Goal: Task Accomplishment & Management: Complete application form

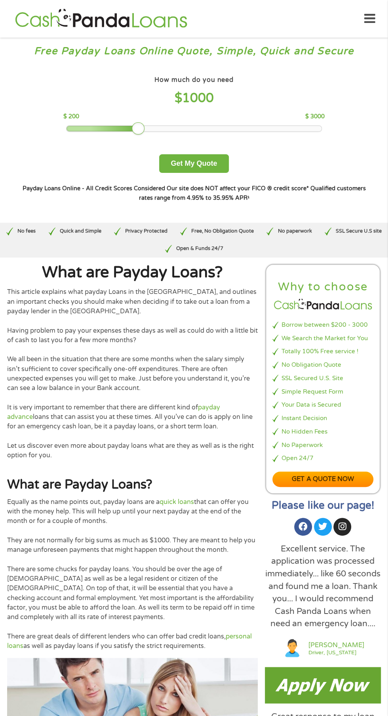
click at [210, 89] on div "How much do you need $ 1000" at bounding box center [193, 92] width 261 height 37
click at [180, 114] on div "$ 200 $ 3000" at bounding box center [193, 116] width 261 height 9
click at [229, 79] on h4 "How much do you need" at bounding box center [193, 80] width 79 height 8
click at [216, 90] on h4 "$ 1400" at bounding box center [193, 98] width 261 height 16
click at [210, 98] on span "1400" at bounding box center [198, 98] width 32 height 15
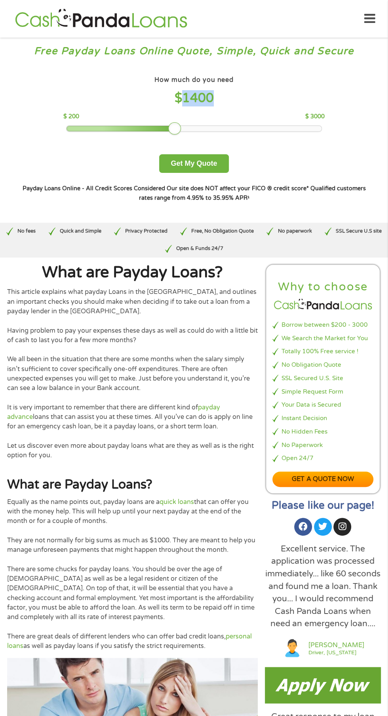
click at [249, 70] on div "How much do you need? $300 $500 $750 $900 $1000 $1500 $2000 $2500 $3000 Other a…" at bounding box center [194, 138] width 374 height 154
click at [177, 105] on h4 "$ 1400" at bounding box center [193, 98] width 261 height 16
click at [200, 165] on button "Get My Quote" at bounding box center [193, 163] width 69 height 19
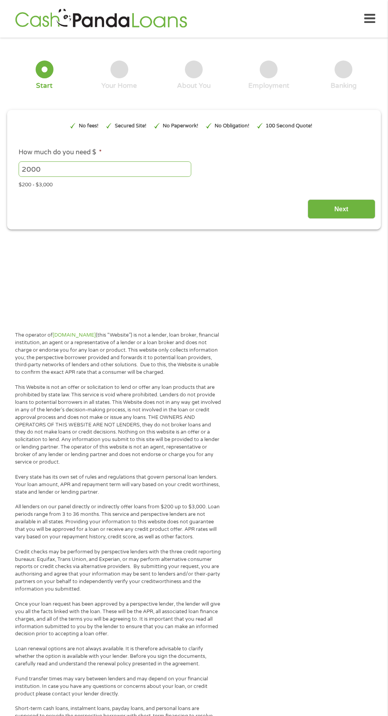
type input "EAIaIQobChMItsi3zNucjwMV4ET_AR1tgS5_EAAYAiAAEgLYWfD_BwE"
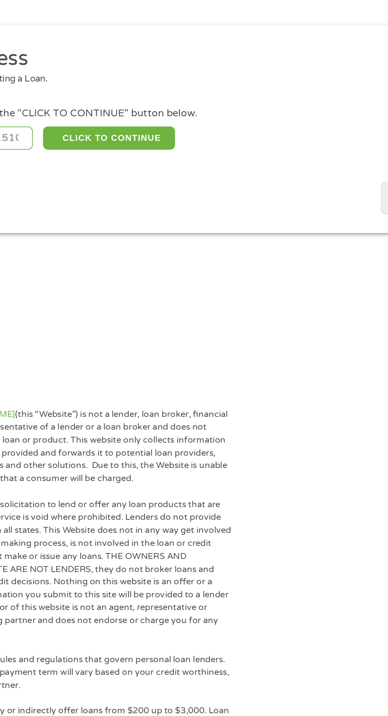
scroll to position [4, 0]
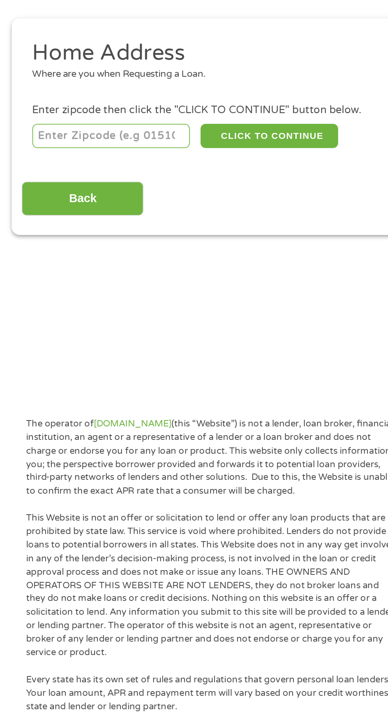
click at [55, 170] on input "number" at bounding box center [63, 171] width 88 height 13
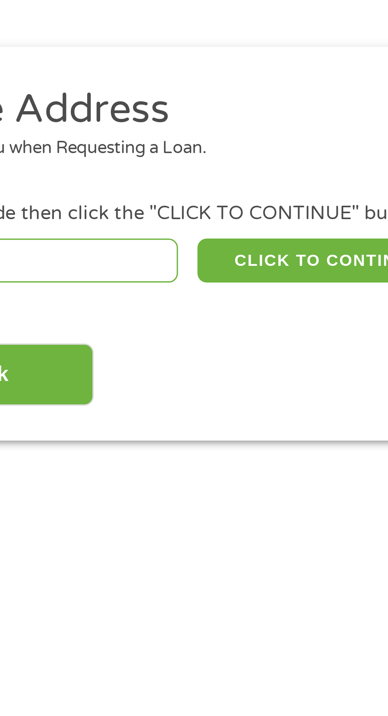
type input "40744"
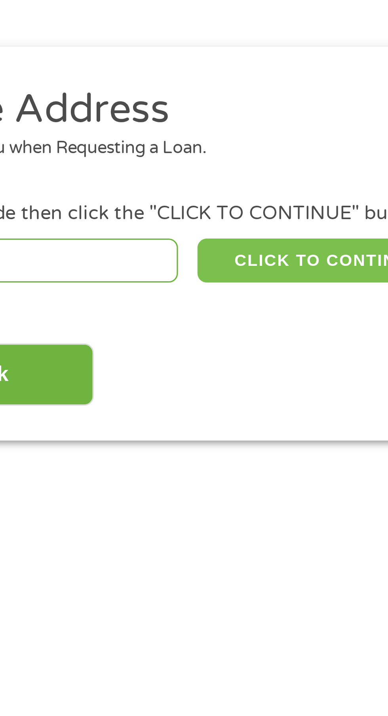
click at [135, 170] on button "CLICK TO CONTINUE" at bounding box center [150, 171] width 76 height 13
type input "40744"
type input "[GEOGRAPHIC_DATA]"
select select "[US_STATE]"
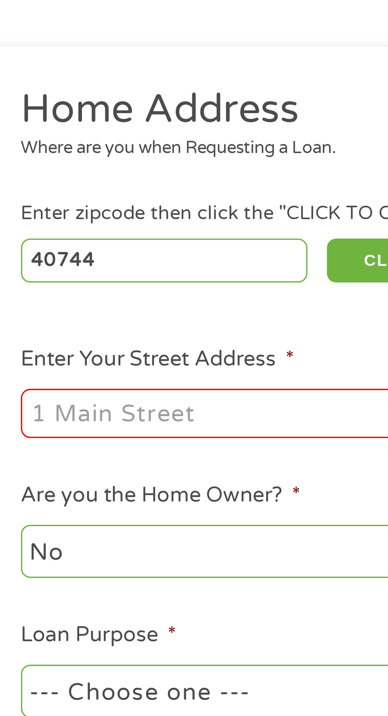
click at [49, 219] on input "Enter Your Street Address *" at bounding box center [104, 217] width 170 height 15
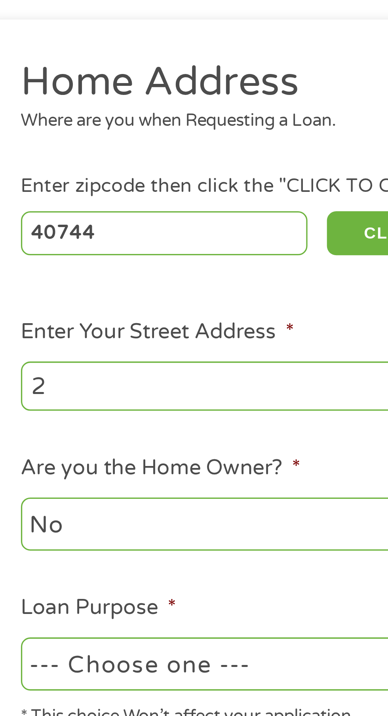
type input "[STREET_ADDRESS][PERSON_NAME]"
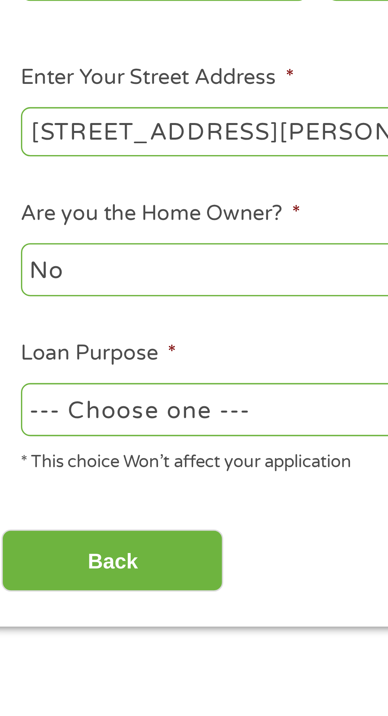
click at [42, 265] on select "No Yes" at bounding box center [104, 260] width 170 height 16
select select "yes"
click at [19, 252] on select "No Yes" at bounding box center [104, 260] width 170 height 16
click at [96, 302] on select "--- Choose one --- Pay Bills Debt Consolidation Home Improvement Major Purchase…" at bounding box center [104, 303] width 170 height 16
select select "homeimprovement"
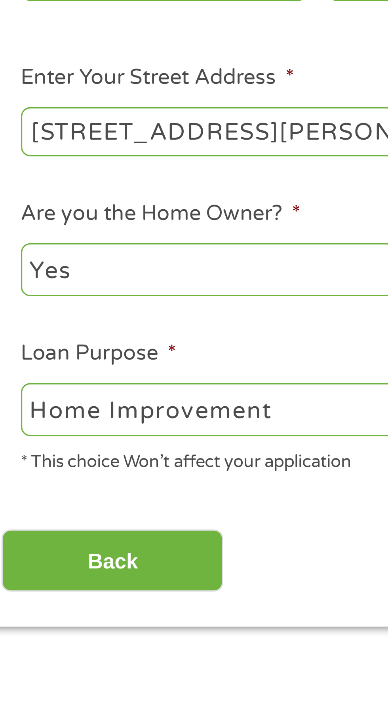
click at [19, 295] on select "--- Choose one --- Pay Bills Debt Consolidation Home Improvement Major Purchase…" at bounding box center [104, 303] width 170 height 16
click at [58, 354] on input "Back" at bounding box center [47, 348] width 68 height 19
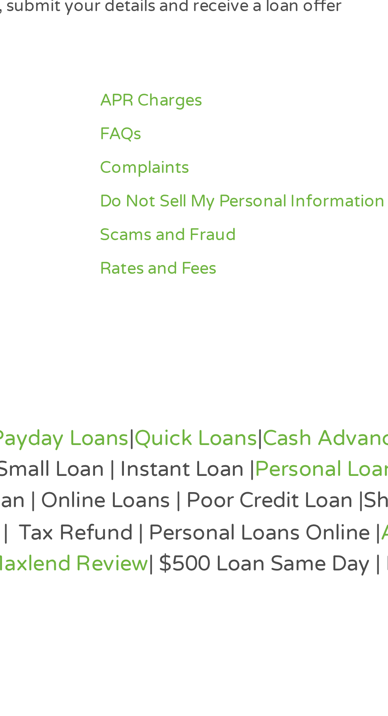
scroll to position [358, 0]
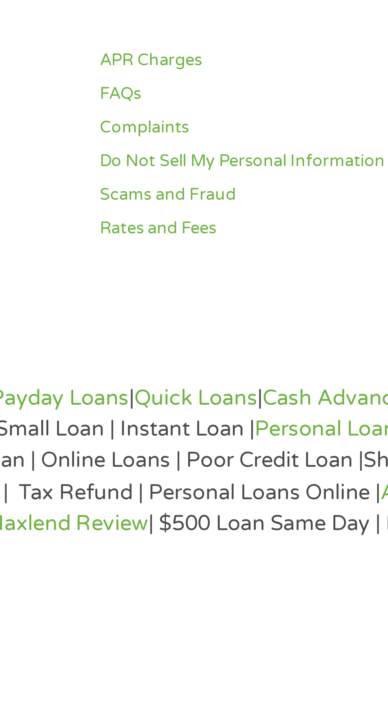
click at [182, 716] on div "The operator of Cashpandaloans.com (this “Website”) is not a lender, loan broke…" at bounding box center [194, 347] width 388 height 771
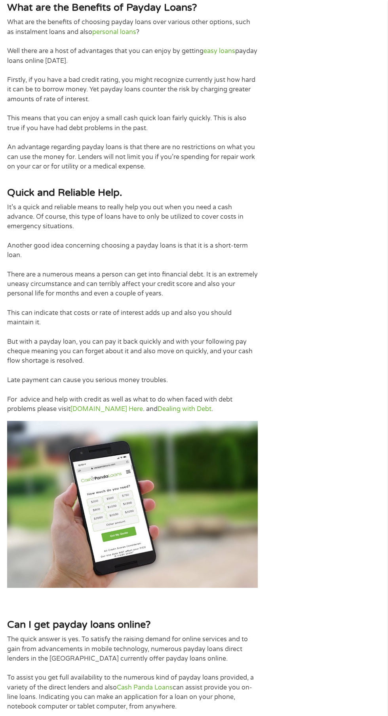
scroll to position [1109, 0]
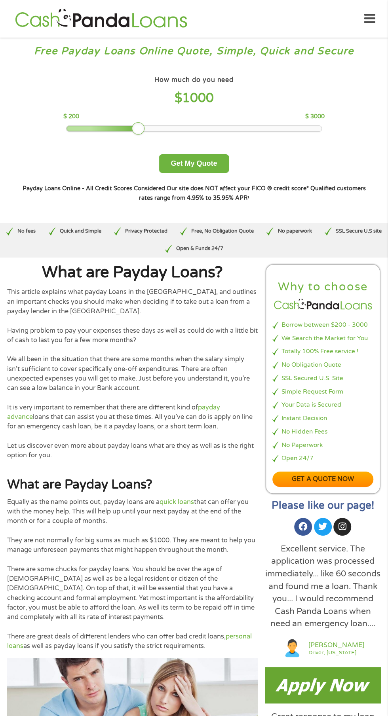
click at [210, 98] on span "1000" at bounding box center [198, 98] width 32 height 15
click at [218, 100] on h4 "$ 1000" at bounding box center [193, 98] width 261 height 16
click at [285, 112] on div "How much do you need $ 1000 $ 200 $ 3000" at bounding box center [193, 103] width 261 height 58
click at [210, 93] on span "1000" at bounding box center [198, 98] width 32 height 15
click at [292, 188] on strong "Our site does NOT affect your FICO ® credit score*" at bounding box center [238, 188] width 142 height 7
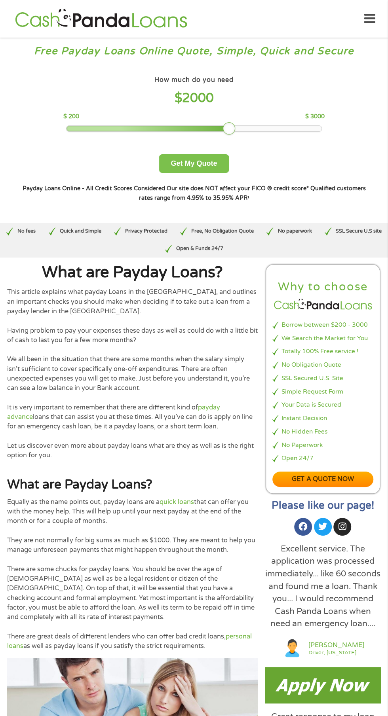
click at [195, 161] on button "Get My Quote" at bounding box center [193, 163] width 69 height 19
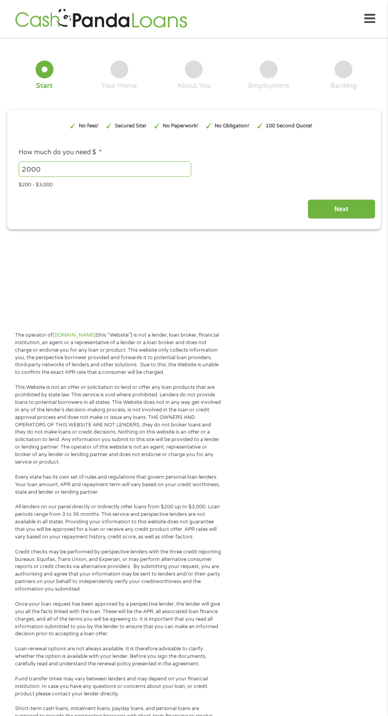
type input "EAIaIQobChMIs5Two92cjwMVGln_AR21TRF-EAAYAiAAEgIsO_D_BwE"
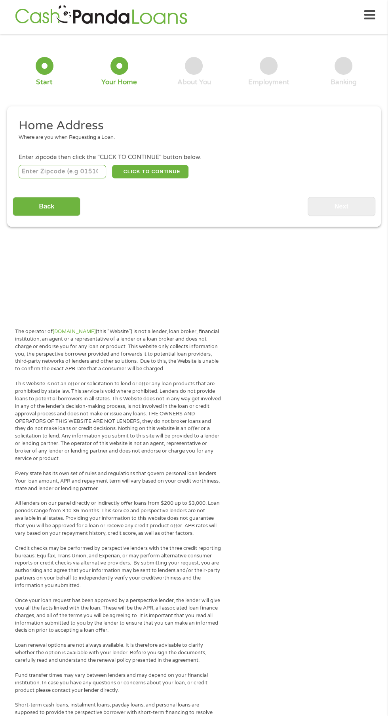
click at [74, 171] on input "number" at bounding box center [63, 171] width 88 height 13
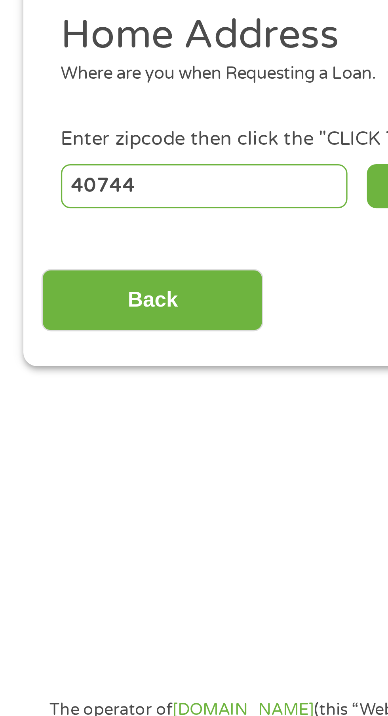
scroll to position [4, 0]
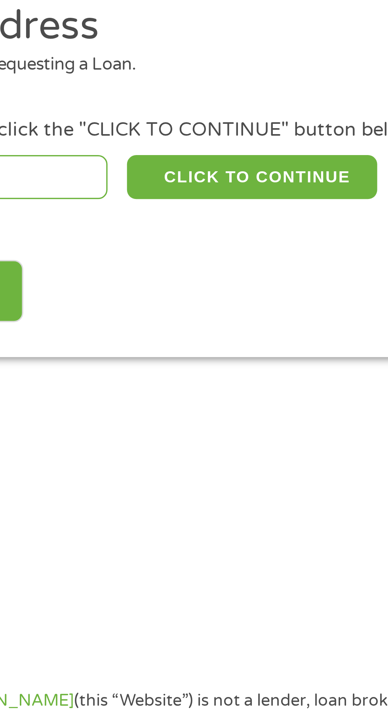
type input "40744"
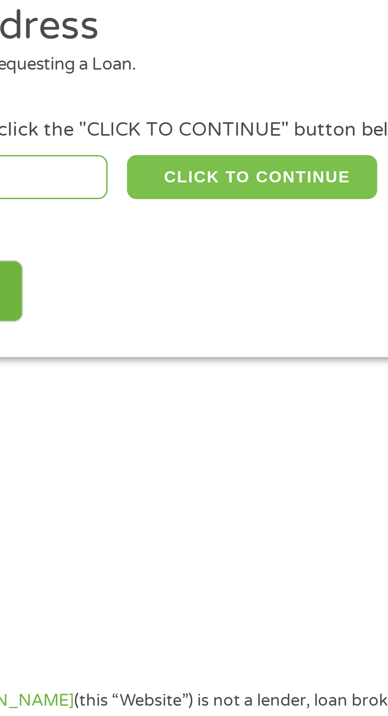
click at [152, 166] on button "CLICK TO CONTINUE" at bounding box center [150, 171] width 76 height 13
type input "40744"
type input "[GEOGRAPHIC_DATA]"
select select "[US_STATE]"
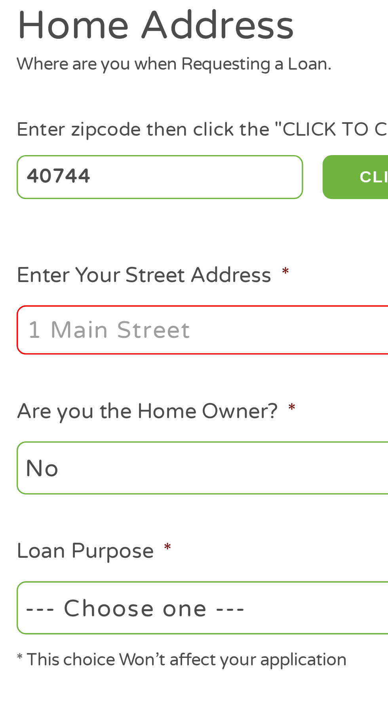
click at [44, 222] on input "Enter Your Street Address *" at bounding box center [104, 218] width 170 height 15
type input "[STREET_ADDRESS][PERSON_NAME]"
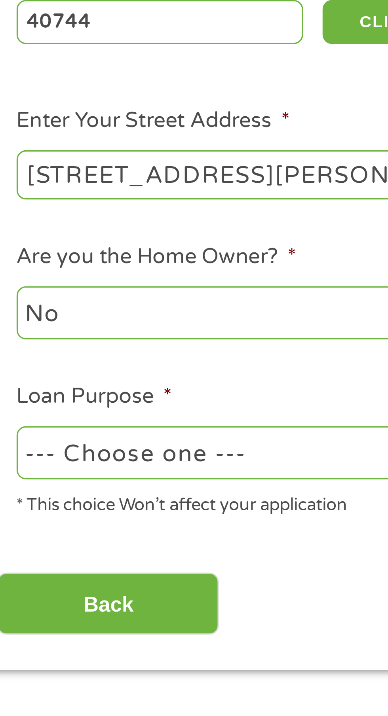
click at [47, 266] on select "No Yes" at bounding box center [104, 260] width 170 height 16
select select "yes"
click at [19, 253] on select "No Yes" at bounding box center [104, 260] width 170 height 16
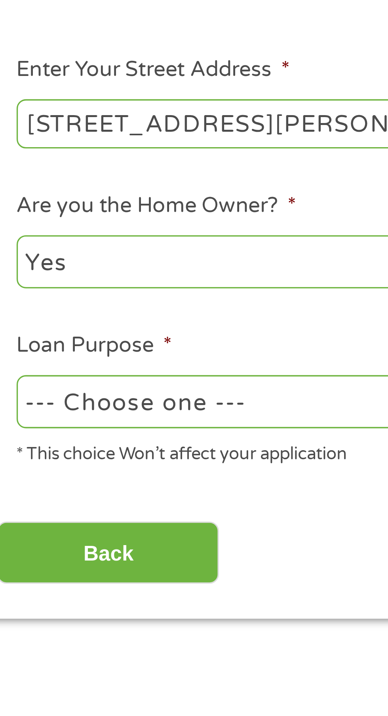
click at [85, 308] on select "--- Choose one --- Pay Bills Debt Consolidation Home Improvement Major Purchase…" at bounding box center [104, 303] width 170 height 16
select select "homeimprovement"
click at [19, 296] on select "--- Choose one --- Pay Bills Debt Consolidation Home Improvement Major Purchase…" at bounding box center [104, 303] width 170 height 16
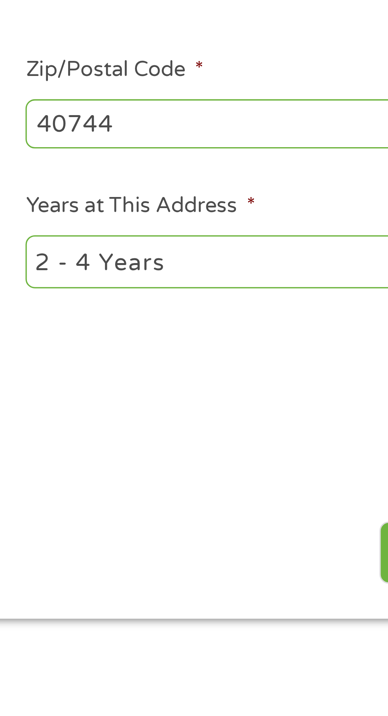
click at [218, 264] on select "1 Year or less 1 - 2 Years 2 - 4 Years Over 4 Years" at bounding box center [284, 260] width 170 height 16
select select "60months"
click at [199, 253] on select "1 Year or less 1 - 2 Years 2 - 4 Years Over 4 Years" at bounding box center [284, 260] width 170 height 16
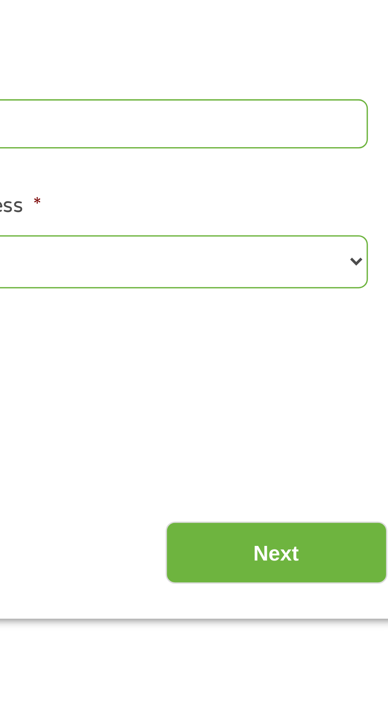
click at [367, 264] on select "1 Year or less 1 - 2 Years 2 - 4 Years Over 4 Years" at bounding box center [284, 260] width 170 height 16
click at [199, 253] on select "1 Year or less 1 - 2 Years 2 - 4 Years Over 4 Years" at bounding box center [284, 260] width 170 height 16
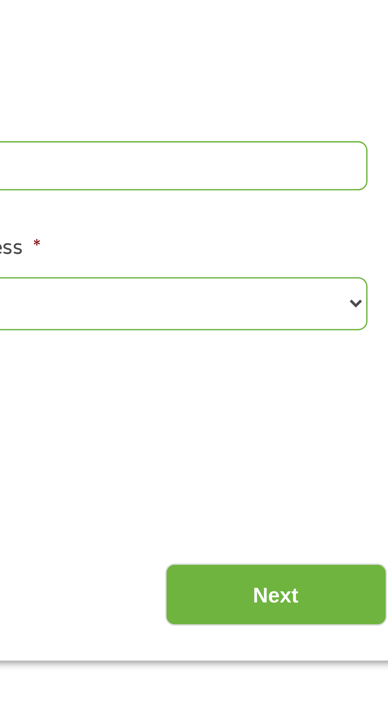
click at [341, 353] on input "Next" at bounding box center [341, 349] width 68 height 19
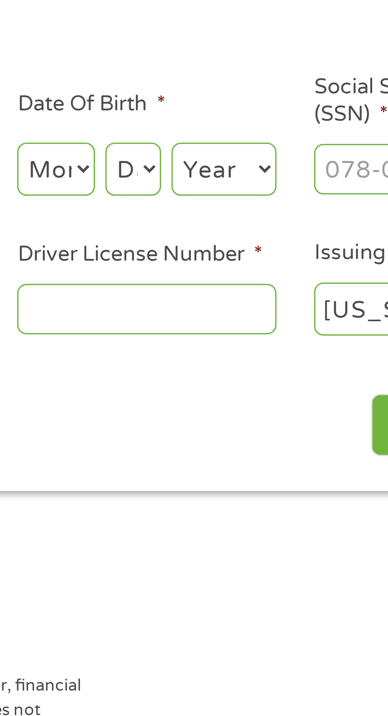
click at [222, 177] on select "Month 1 2 3 4 5 6 7 8 9 10 11 12" at bounding box center [211, 174] width 24 height 16
select select "7"
click at [199, 166] on select "Month 1 2 3 4 5 6 7 8 9 10 11 12" at bounding box center [211, 174] width 24 height 16
click at [241, 174] on select "Day 1 2 3 4 5 6 7 8 9 10 11 12 13 14 15 16 17 18 19 20 21 22 23 24 25 26 27 28 …" at bounding box center [234, 174] width 17 height 16
select select "7"
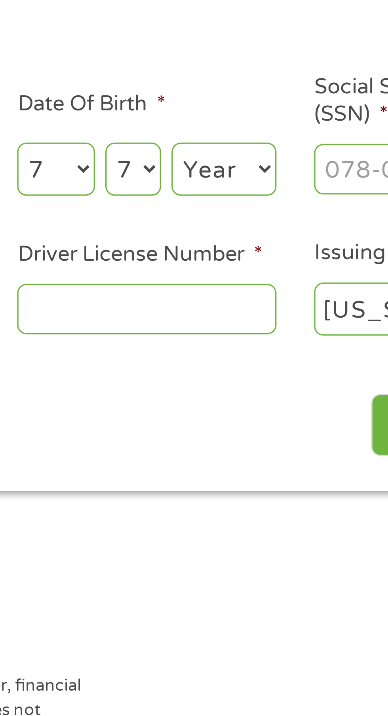
click at [226, 166] on select "Day 1 2 3 4 5 6 7 8 9 10 11 12 13 14 15 16 17 18 19 20 21 22 23 24 25 26 27 28 …" at bounding box center [234, 174] width 17 height 16
click at [260, 173] on select "Year [DATE] 2006 2005 2004 2003 2002 2001 2000 1999 1998 1997 1996 1995 1994 19…" at bounding box center [262, 174] width 32 height 16
select select "1964"
click at [246, 166] on select "Year [DATE] 2006 2005 2004 2003 2002 2001 2000 1999 1998 1997 1996 1995 1994 19…" at bounding box center [262, 174] width 32 height 16
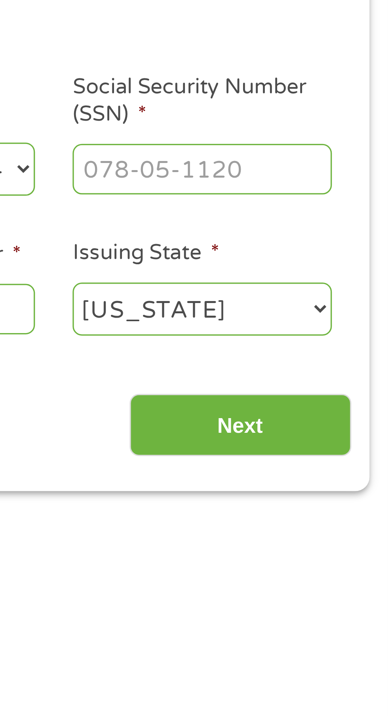
click at [308, 176] on input "Social Security Number (SSN) *" at bounding box center [329, 173] width 79 height 15
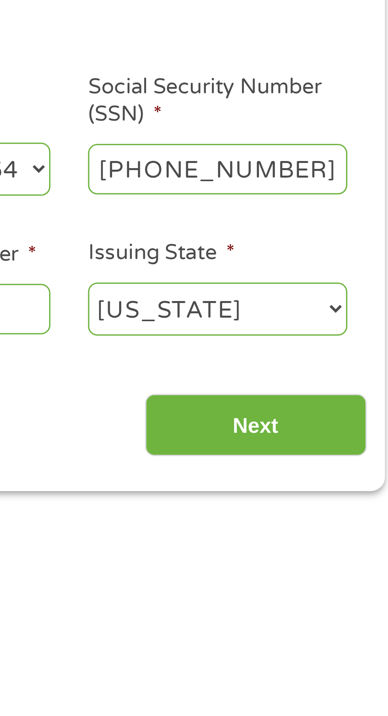
type input "401-15-4561"
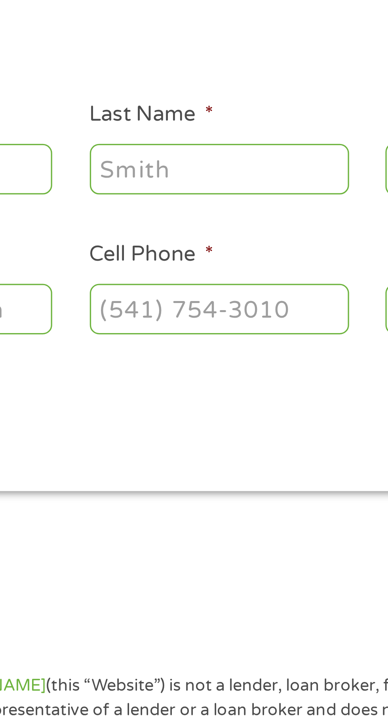
click at [133, 218] on input "Cell Phone *" at bounding box center [148, 216] width 79 height 15
type input "[PHONE_NUMBER]"
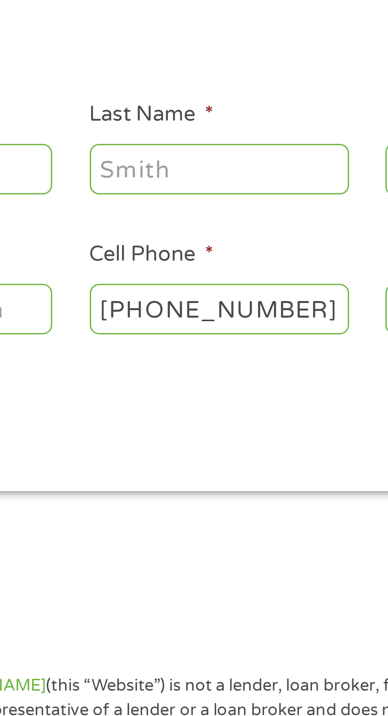
click at [140, 176] on input "Last Name *" at bounding box center [148, 173] width 79 height 15
type input "[PERSON_NAME]"
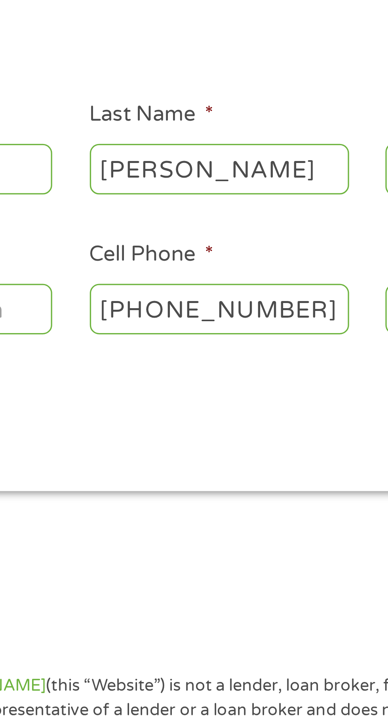
type input "[PERSON_NAME]"
type input "[EMAIL_ADDRESS][DOMAIN_NAME]"
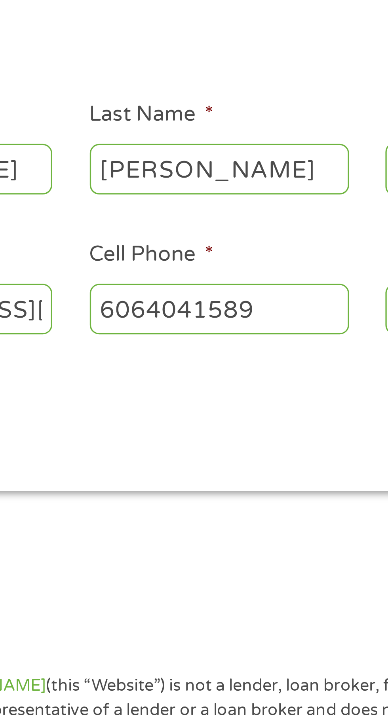
type input "[PHONE_NUMBER]"
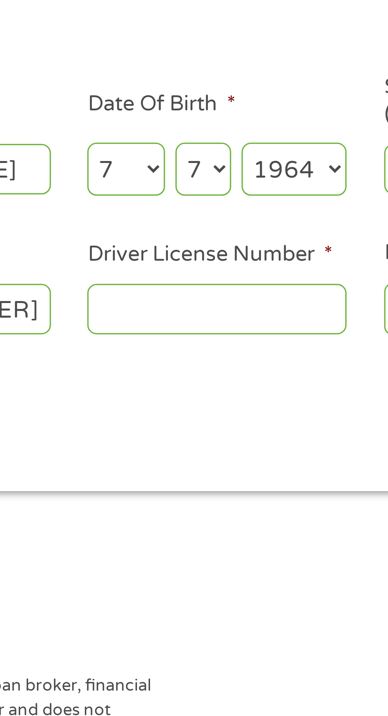
click at [290, 187] on ul "About You This field is hidden when viewing the form Title * --- Choose one ---…" at bounding box center [194, 175] width 362 height 114
click at [220, 218] on input "Driver License Number *" at bounding box center [238, 216] width 79 height 15
click at [174, 220] on input "[PHONE_NUMBER]" at bounding box center [148, 216] width 79 height 15
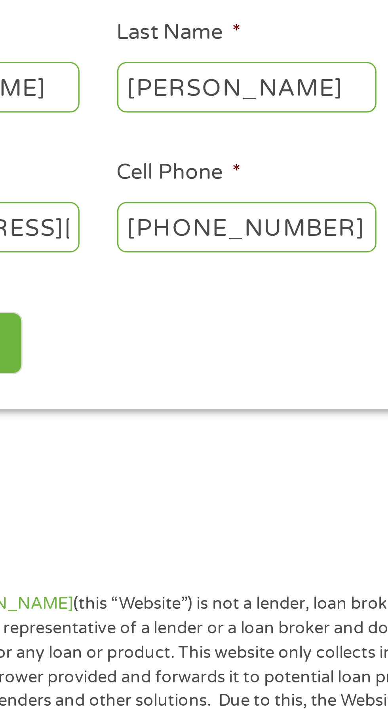
click at [75, 246] on input "Back" at bounding box center [47, 252] width 68 height 19
click at [75, 247] on input "Back" at bounding box center [47, 252] width 68 height 19
click at [75, 246] on input "Back" at bounding box center [47, 252] width 68 height 19
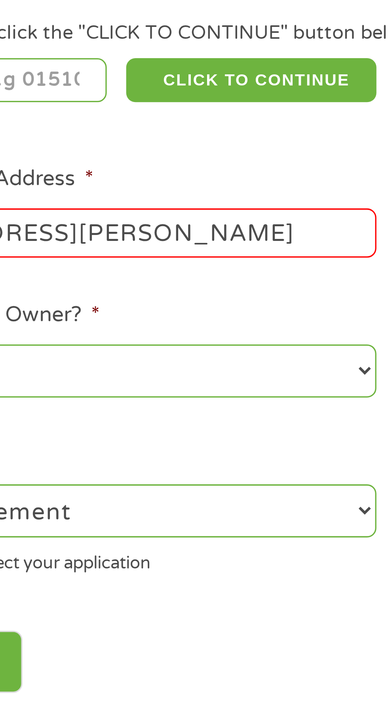
click at [75, 246] on label "Are you the Home Owner? *" at bounding box center [61, 243] width 85 height 8
click at [75, 252] on select "No Yes" at bounding box center [104, 260] width 170 height 16
click at [75, 246] on label "Are you the Home Owner? *" at bounding box center [61, 243] width 85 height 8
click at [75, 252] on select "No Yes" at bounding box center [104, 260] width 170 height 16
click at [75, 246] on label "Are you the Home Owner? *" at bounding box center [61, 243] width 85 height 8
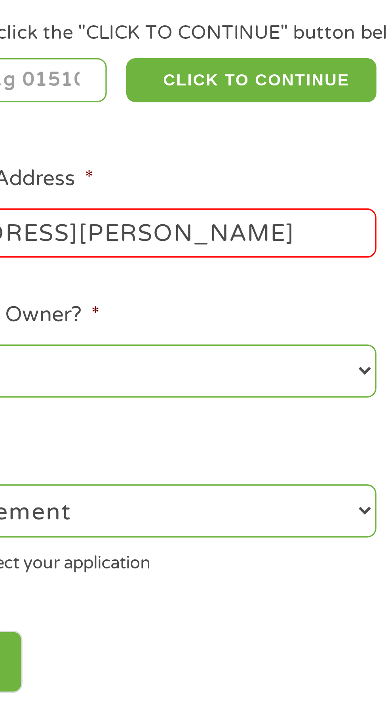
click at [75, 252] on select "No Yes" at bounding box center [104, 260] width 170 height 16
click at [75, 246] on label "Are you the Home Owner? *" at bounding box center [61, 243] width 85 height 8
click at [75, 252] on select "No Yes" at bounding box center [104, 260] width 170 height 16
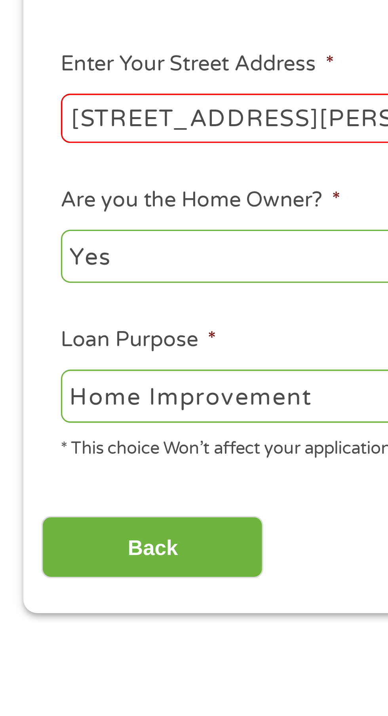
scroll to position [0, 0]
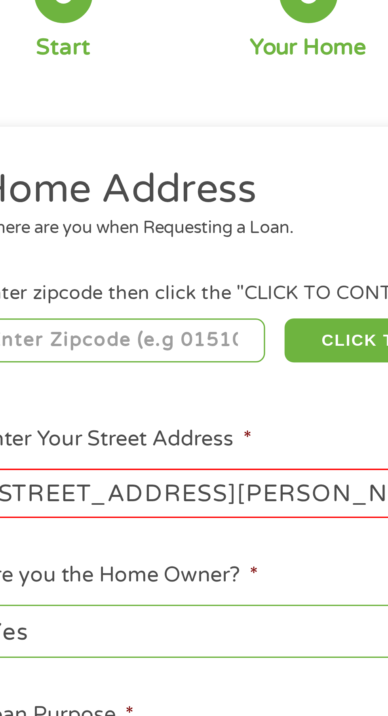
click at [48, 173] on input "number" at bounding box center [63, 175] width 88 height 13
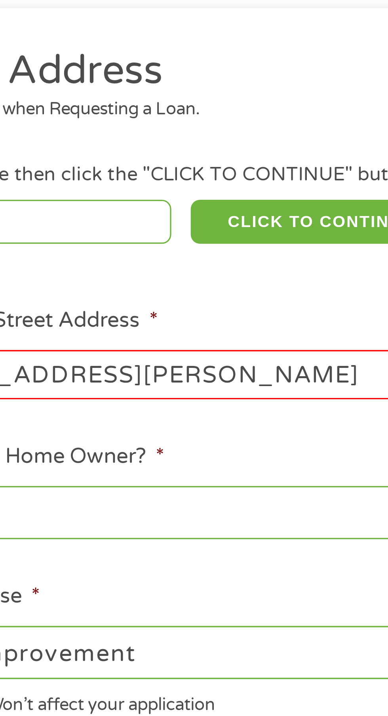
type input "40744"
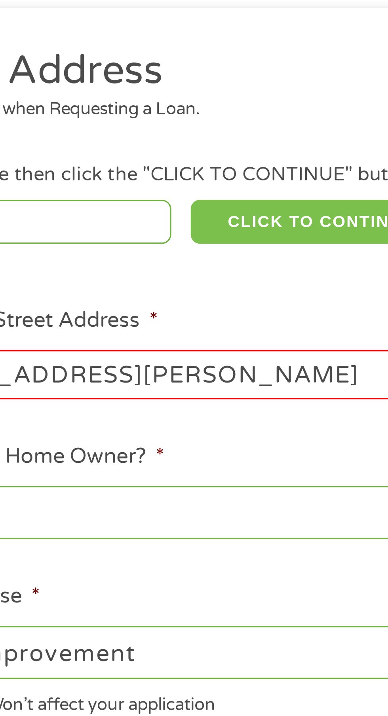
click at [142, 171] on button "CLICK TO CONTINUE" at bounding box center [150, 175] width 76 height 13
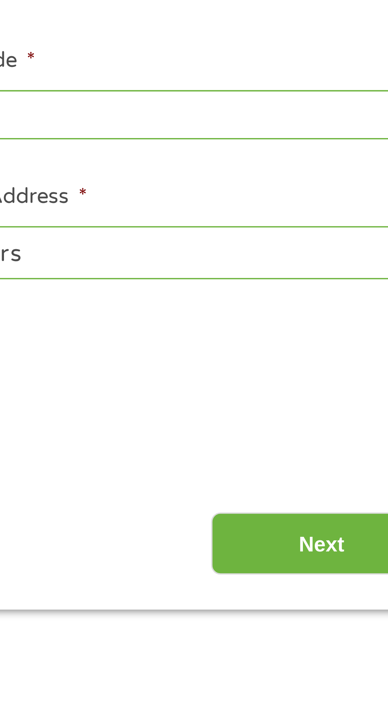
click at [342, 356] on input "Next" at bounding box center [341, 352] width 68 height 19
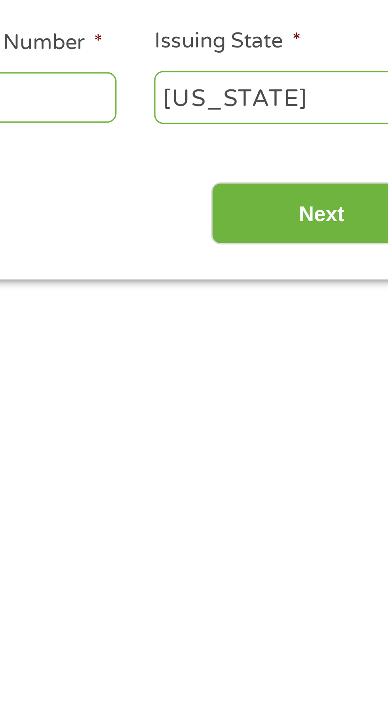
scroll to position [3, 3]
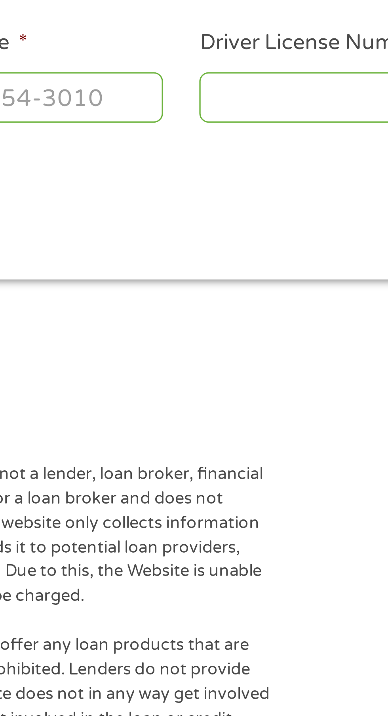
click at [213, 220] on input "Driver License Number *" at bounding box center [238, 216] width 79 height 15
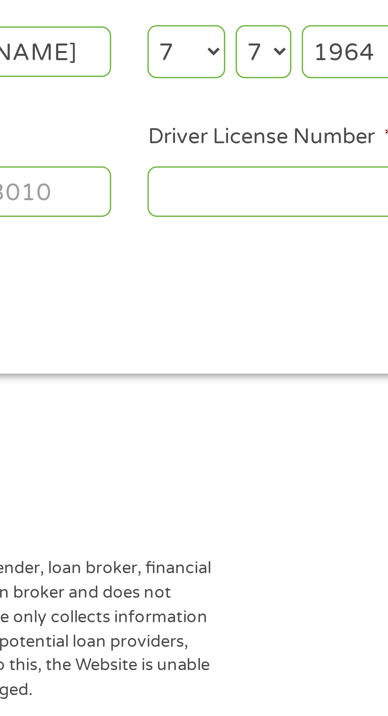
scroll to position [4, 0]
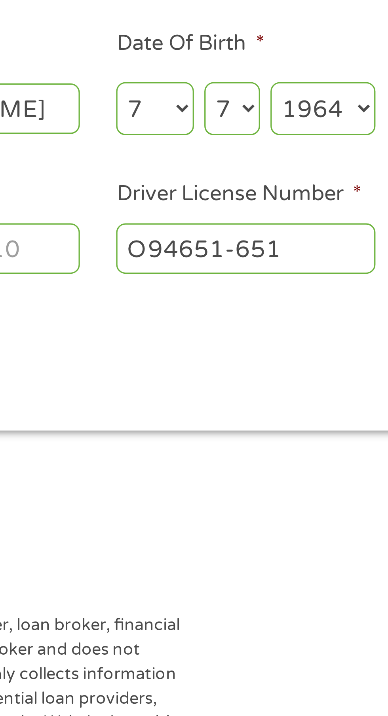
click at [216, 216] on input "O94651-651" at bounding box center [238, 216] width 79 height 15
click at [211, 218] on input "O94651-651" at bounding box center [238, 216] width 79 height 15
click at [219, 220] on input "O94651-651" at bounding box center [238, 216] width 79 height 15
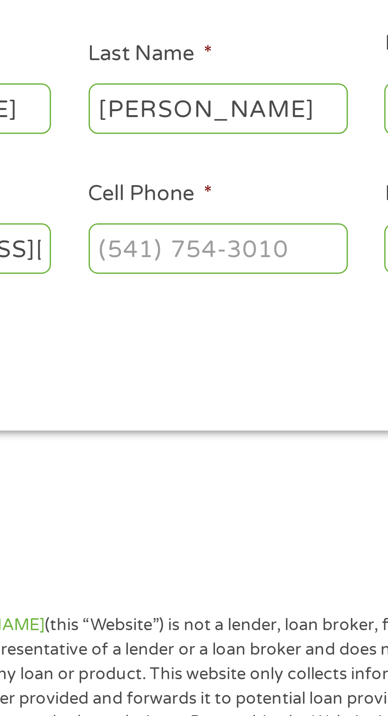
type input "O94-651-651"
click at [130, 220] on input "Cell Phone *" at bounding box center [148, 216] width 79 height 15
type input "[PHONE_NUMBER]"
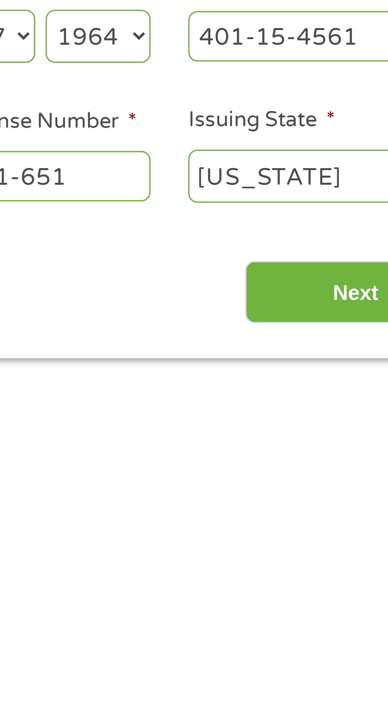
click at [337, 249] on input "Next" at bounding box center [341, 252] width 68 height 19
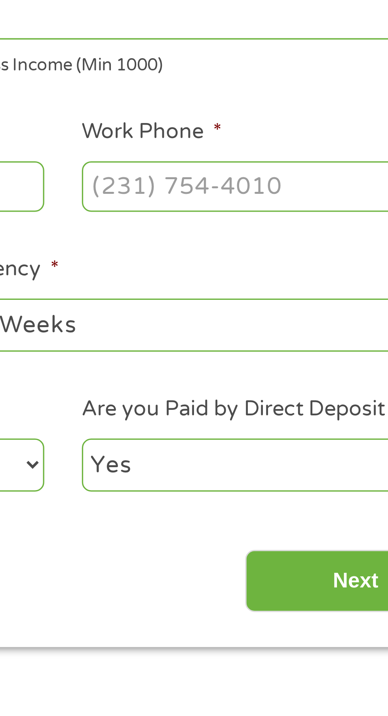
scroll to position [3, 3]
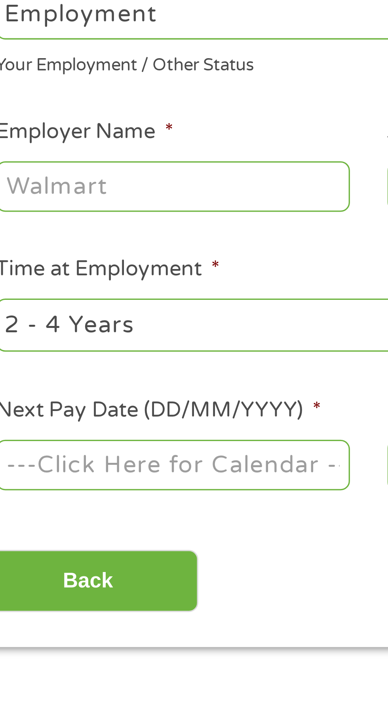
click at [101, 234] on ul "Your Employment Your Income Source * --- Choose one --- Employment [DEMOGRAPHIC…" at bounding box center [194, 219] width 362 height 202
